Goal: Transaction & Acquisition: Register for event/course

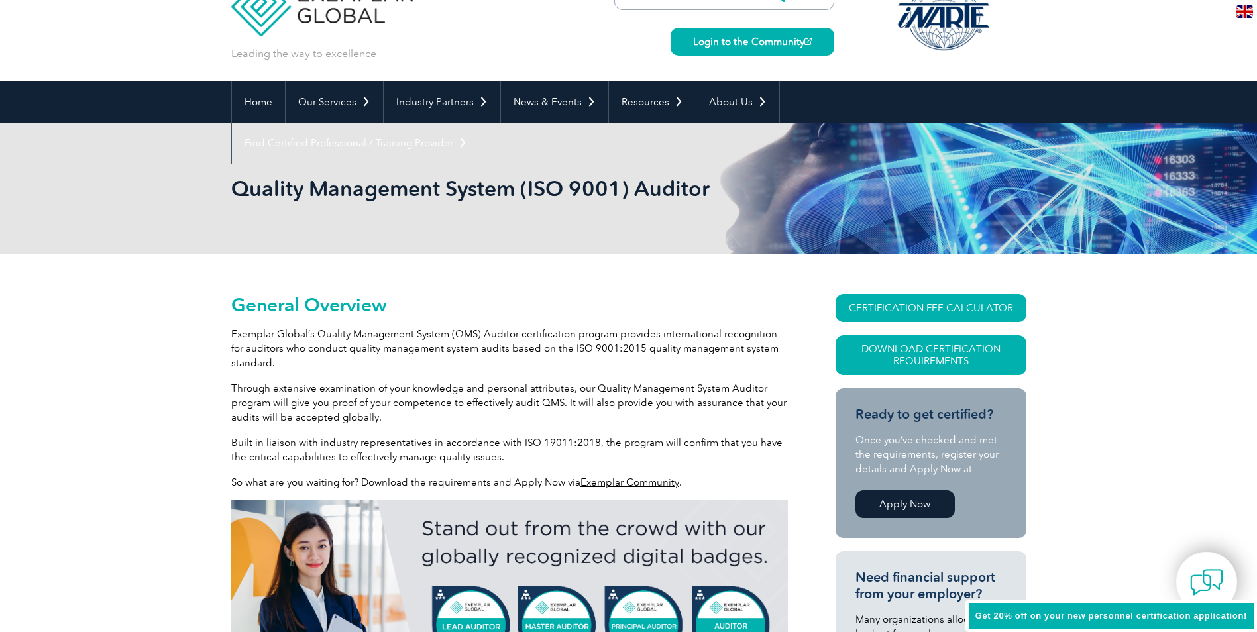
scroll to position [66, 0]
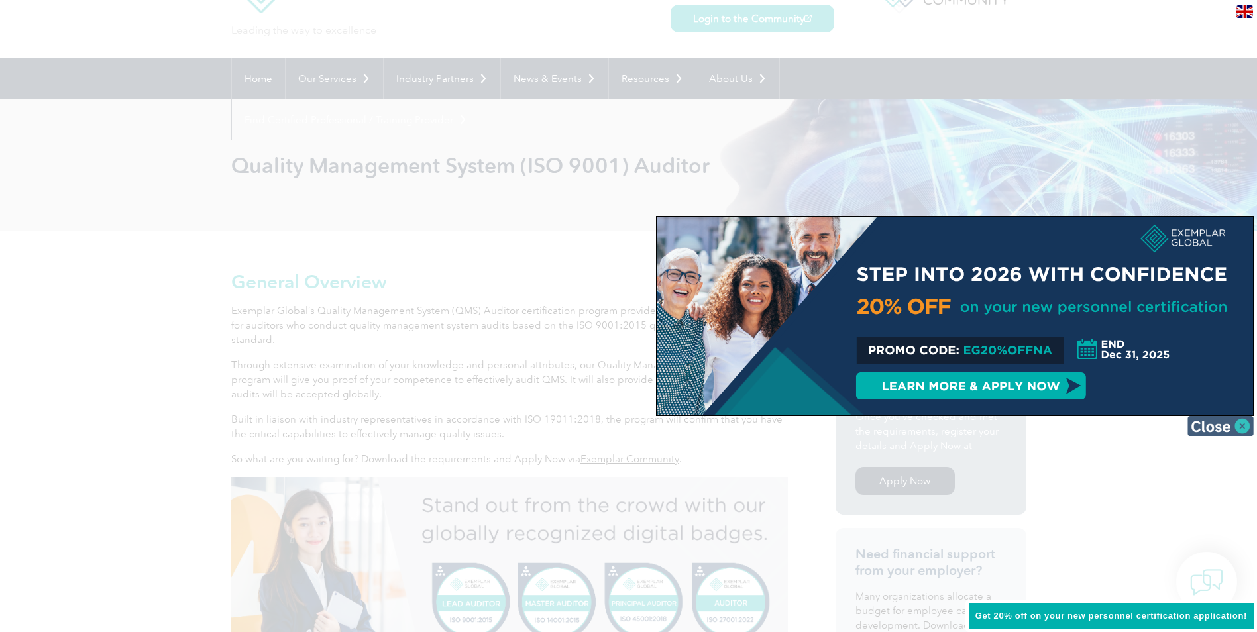
click at [1240, 420] on img at bounding box center [1221, 426] width 66 height 20
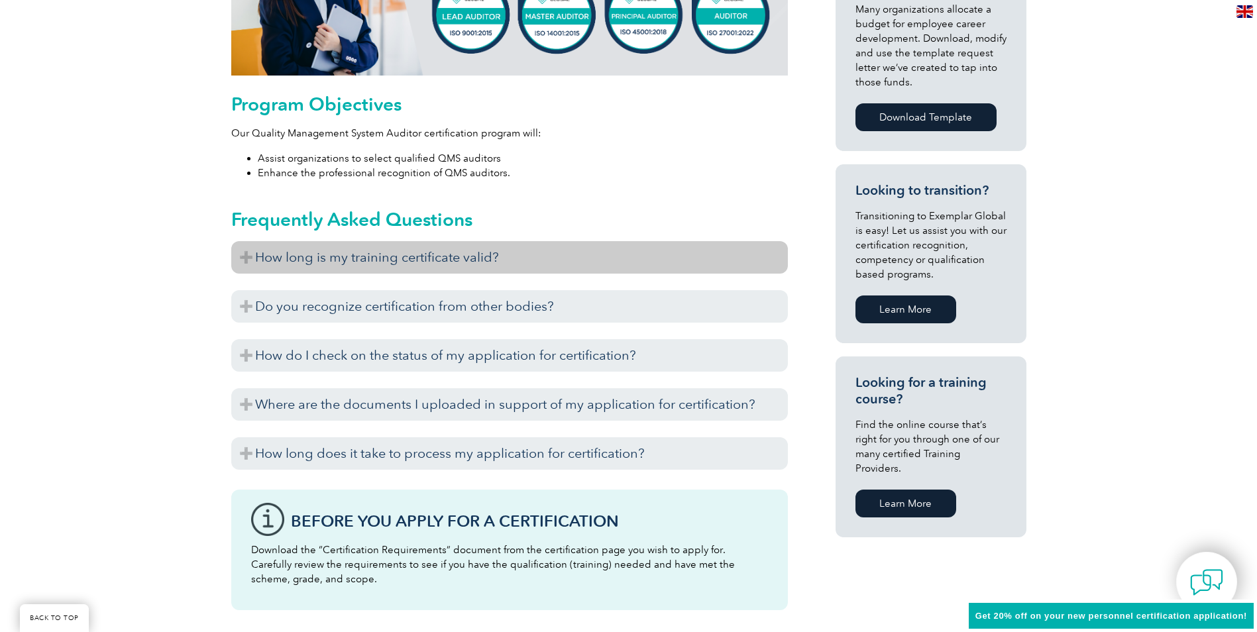
scroll to position [663, 0]
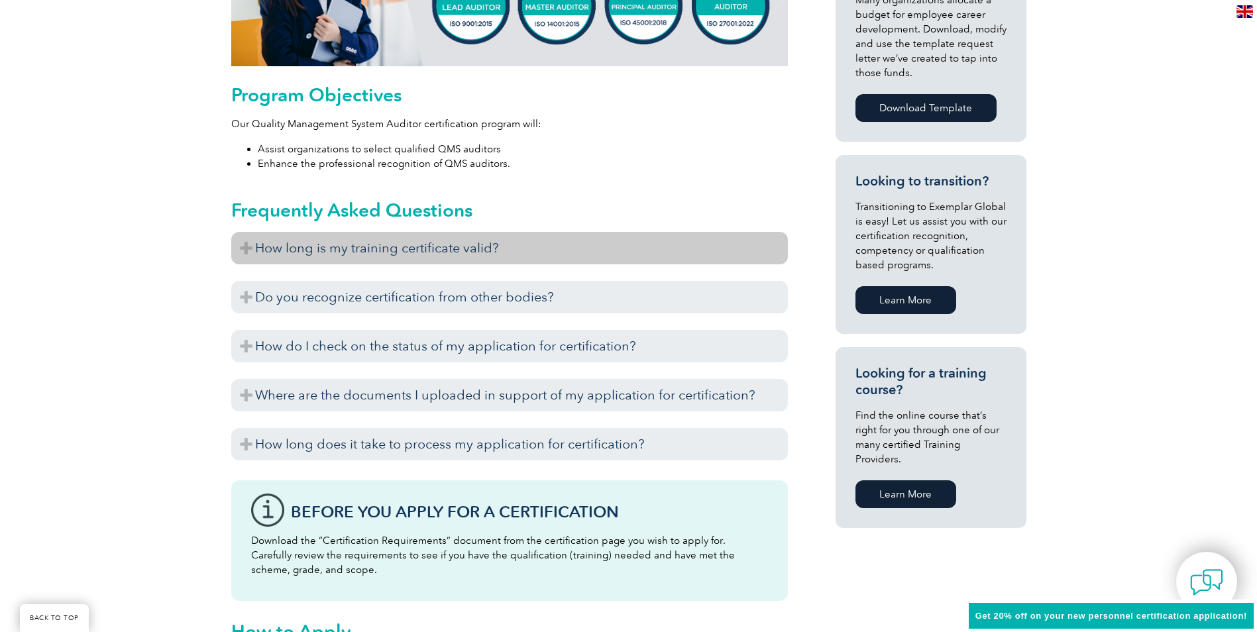
click at [341, 254] on h3 "How long is my training certificate valid?" at bounding box center [509, 248] width 557 height 32
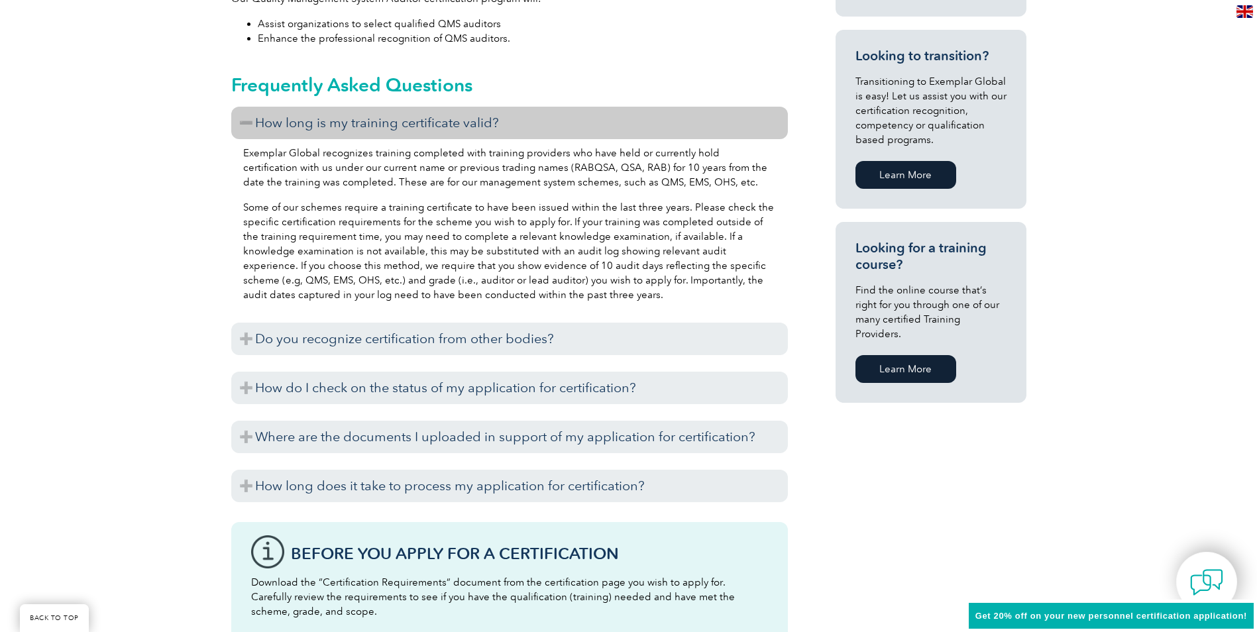
scroll to position [795, 0]
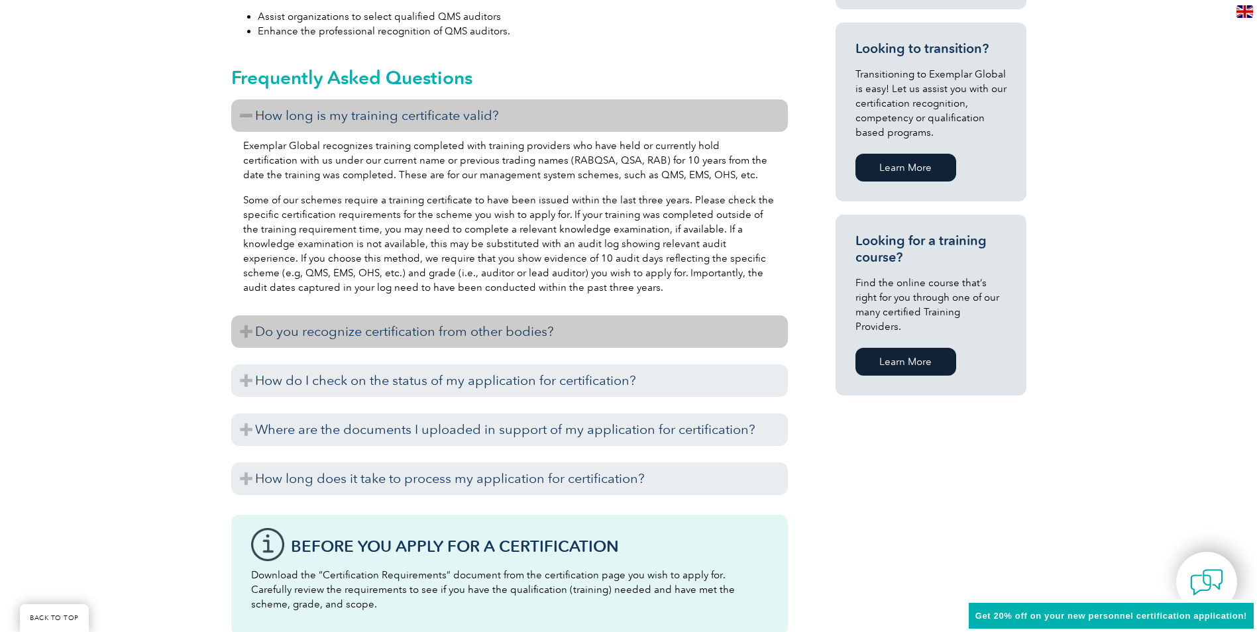
click at [393, 335] on h3 "Do you recognize certification from other bodies?" at bounding box center [509, 332] width 557 height 32
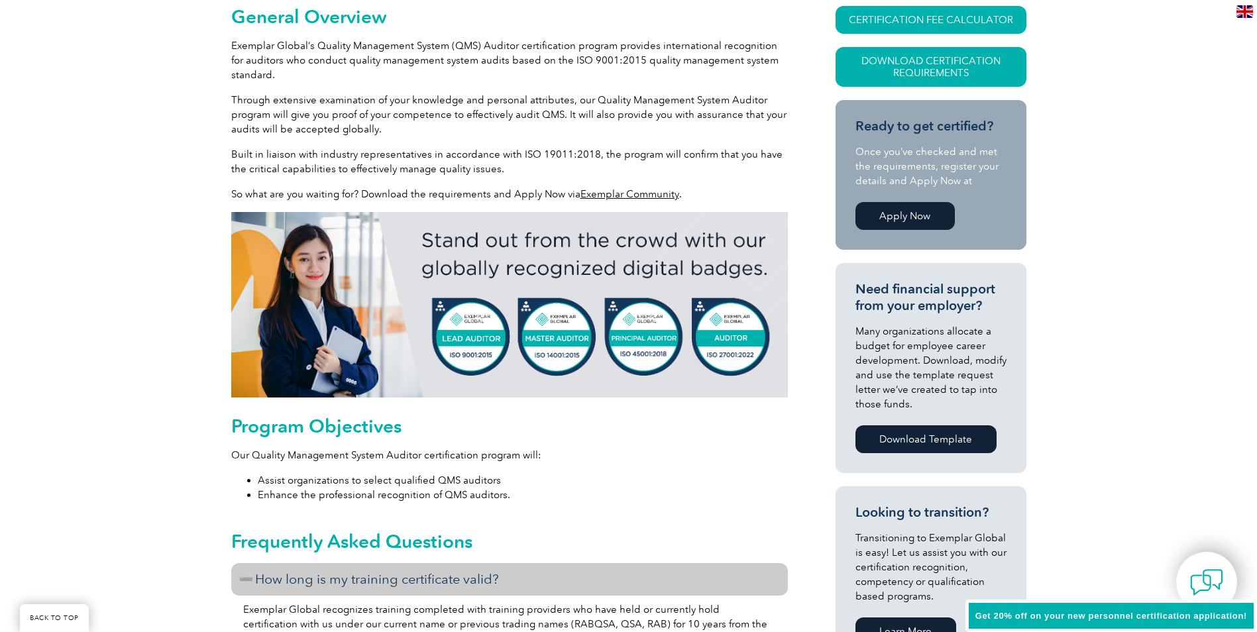
scroll to position [133, 0]
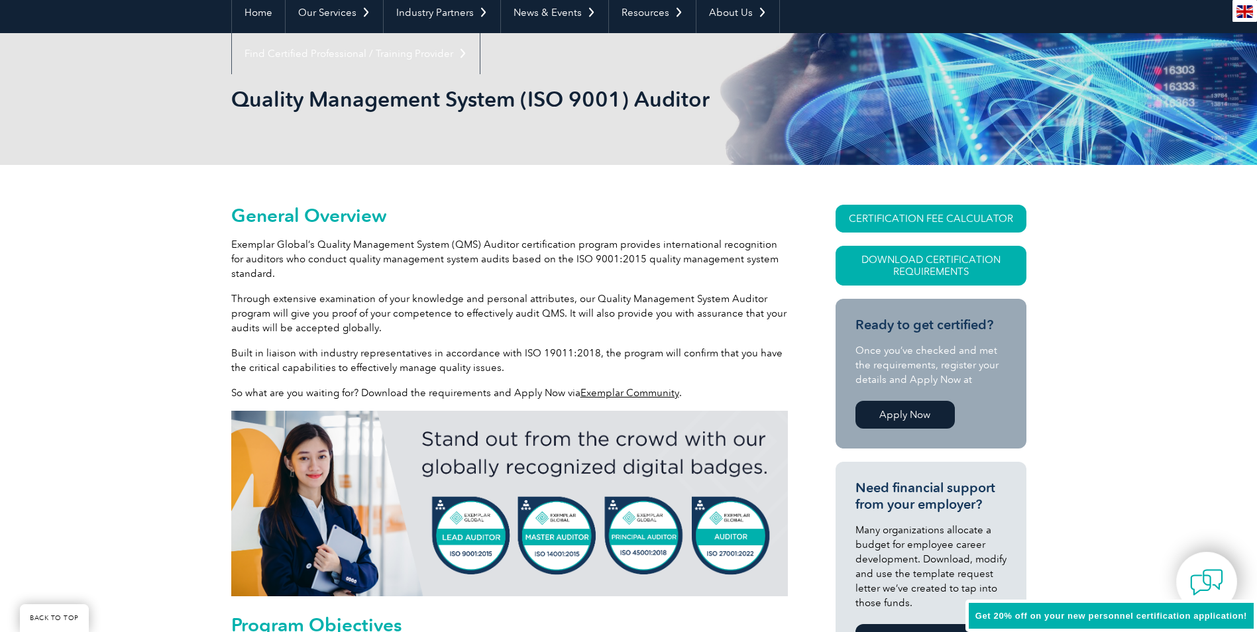
click at [899, 416] on link "Apply Now" at bounding box center [905, 415] width 99 height 28
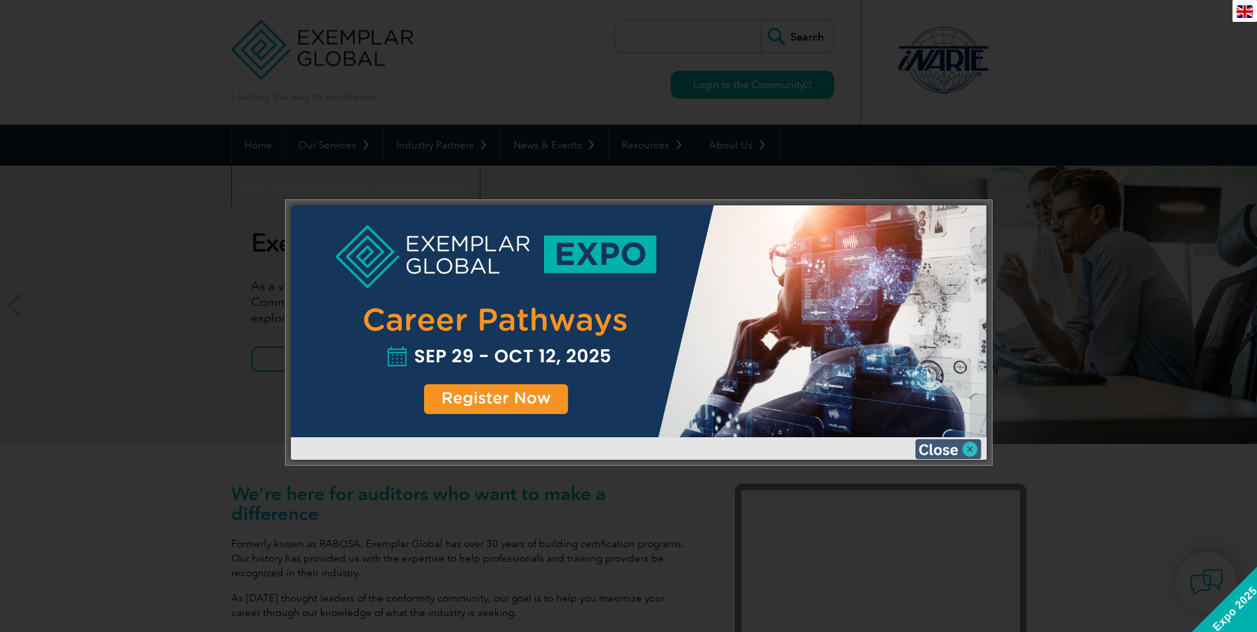
click at [967, 449] on img at bounding box center [948, 449] width 66 height 20
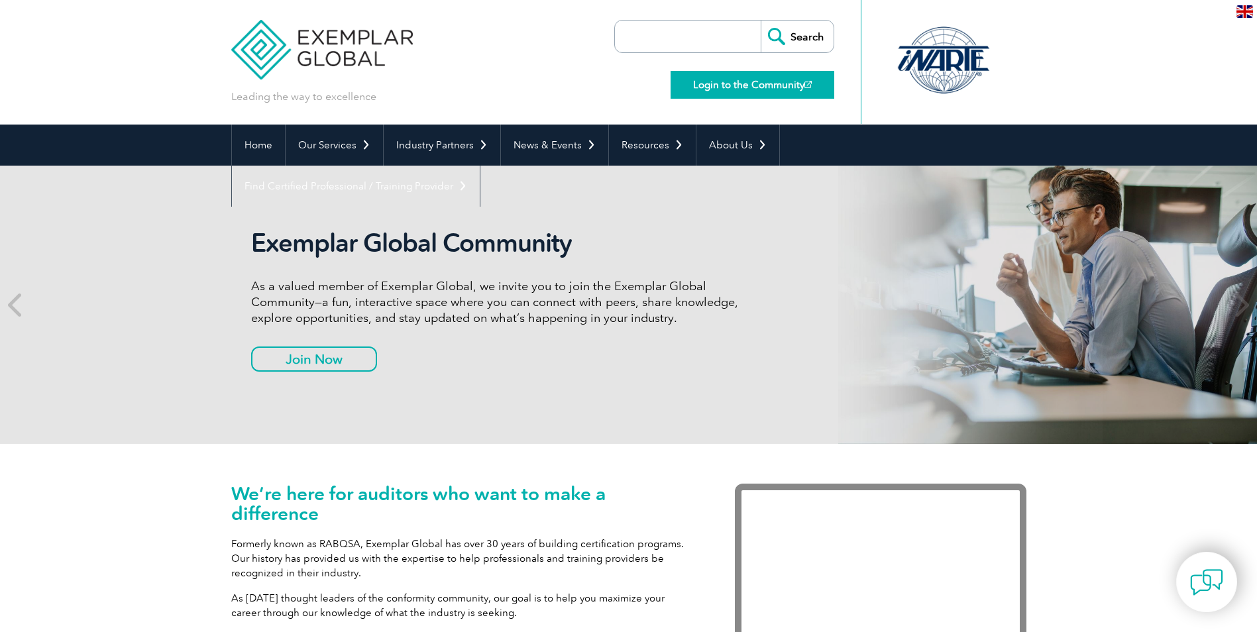
click at [707, 79] on link "Login to the Community" at bounding box center [753, 85] width 164 height 28
